Goal: Ask a question

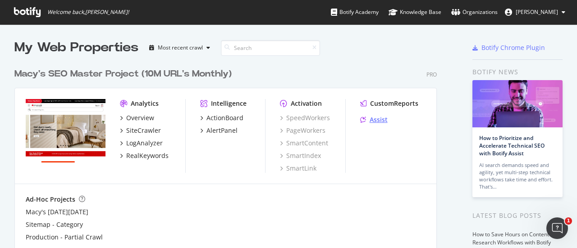
click at [380, 119] on div "Assist" at bounding box center [379, 119] width 18 height 9
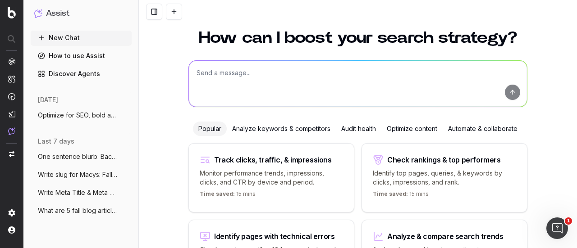
scroll to position [18, 0]
click at [230, 91] on textarea at bounding box center [358, 84] width 338 height 46
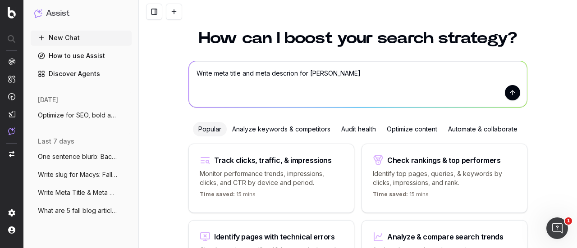
type textarea "Write meta title and meta descrion for [PERSON_NAME][GEOGRAPHIC_DATA]"
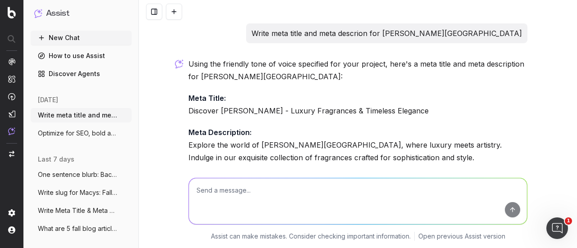
scroll to position [22, 0]
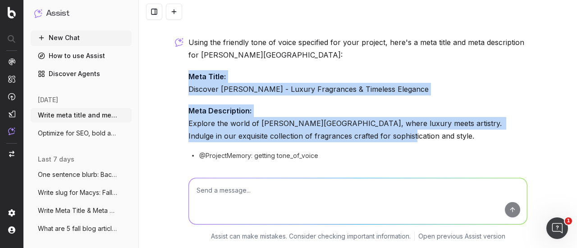
drag, startPoint x: 382, startPoint y: 132, endPoint x: 166, endPoint y: 80, distance: 222.6
click at [166, 80] on div "Write meta title and meta descrion for [PERSON_NAME] Using the friendly tone of…" at bounding box center [358, 124] width 438 height 248
copy div "Meta Title: Discover [PERSON_NAME] - Luxury Fragrances & Timeless Elegance Meta…"
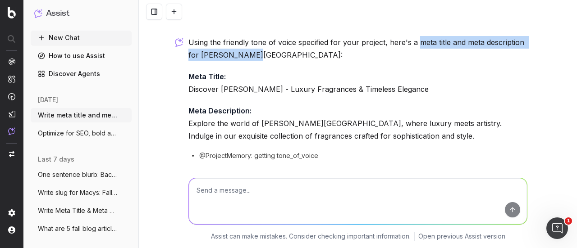
drag, startPoint x: 365, startPoint y: 53, endPoint x: 415, endPoint y: 41, distance: 50.9
click at [415, 41] on p "Using the friendly tone of voice specified for your project, here's a meta titl…" at bounding box center [357, 48] width 339 height 25
copy p "meta title and meta description for [PERSON_NAME][GEOGRAPHIC_DATA]:"
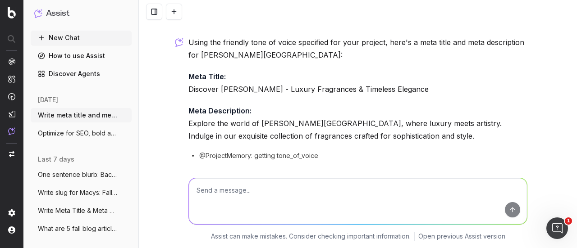
click at [237, 200] on textarea at bounding box center [358, 201] width 338 height 46
paste textarea "meta title and meta description for [PERSON_NAME][GEOGRAPHIC_DATA]:"
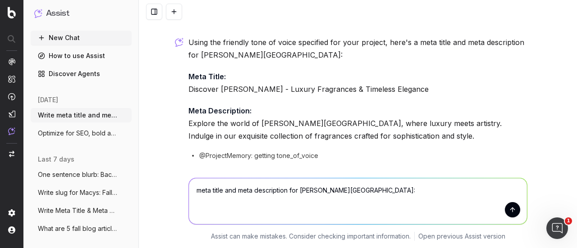
drag, startPoint x: 295, startPoint y: 187, endPoint x: 368, endPoint y: 197, distance: 73.6
click at [368, 197] on textarea "meta title and meta description for [PERSON_NAME][GEOGRAPHIC_DATA]:" at bounding box center [358, 201] width 338 height 46
type textarea "meta title and meta description for Aramis"
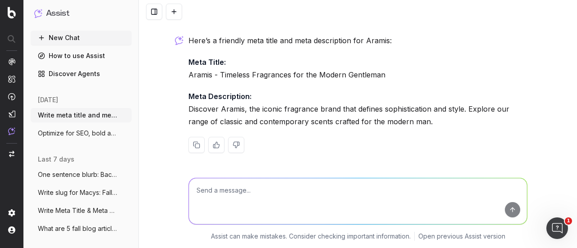
scroll to position [220, 0]
drag, startPoint x: 184, startPoint y: 74, endPoint x: 286, endPoint y: 73, distance: 101.9
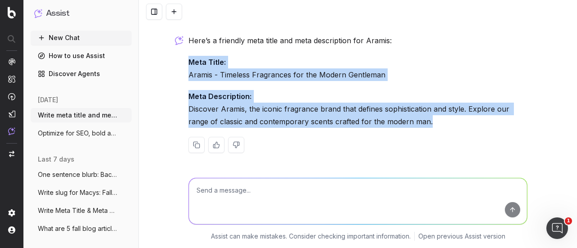
drag, startPoint x: 428, startPoint y: 122, endPoint x: 179, endPoint y: 57, distance: 257.1
click at [179, 57] on div "Write meta title and meta descrion for [PERSON_NAME] Using the friendly tone of…" at bounding box center [358, 124] width 438 height 248
copy div "Meta Title: Aramis - Timeless Fragrances for the Modern Gentleman Meta Descript…"
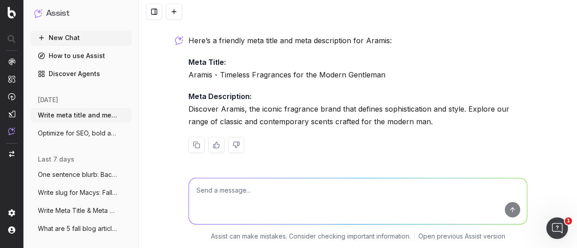
click at [215, 191] on textarea at bounding box center [358, 201] width 338 height 46
paste textarea "ACQUA DI [GEOGRAPHIC_DATA]"
type textarea "ACQUA DI [GEOGRAPHIC_DATA]"
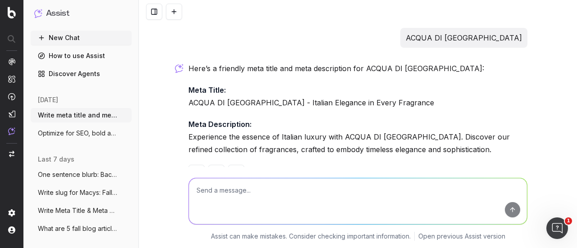
scroll to position [388, 0]
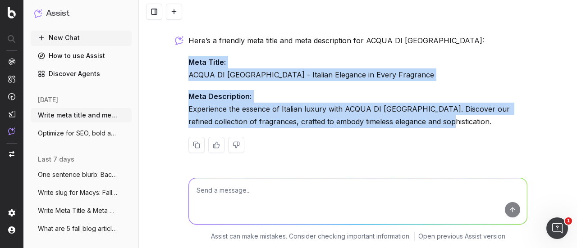
drag, startPoint x: 428, startPoint y: 124, endPoint x: 178, endPoint y: 56, distance: 259.2
click at [178, 56] on div "Write meta title and meta descrion for [PERSON_NAME] Using the friendly tone of…" at bounding box center [358, 124] width 438 height 248
copy div "Meta Title: ACQUA DI PARMA - Italian Elegance in Every Fragrance Meta Descripti…"
